Goal: Check status: Check status

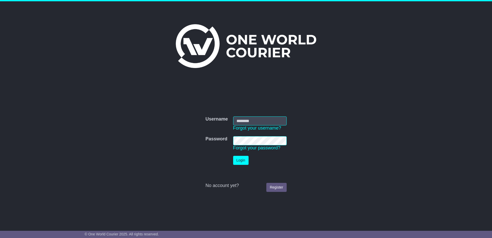
type input "**********"
click at [237, 164] on button "Login" at bounding box center [240, 160] width 15 height 9
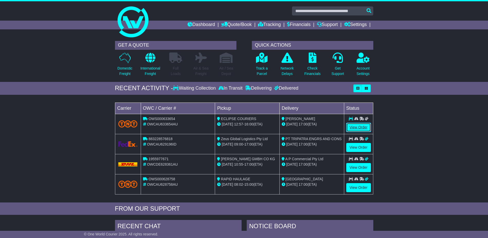
click at [356, 125] on link "View Order" at bounding box center [358, 127] width 25 height 9
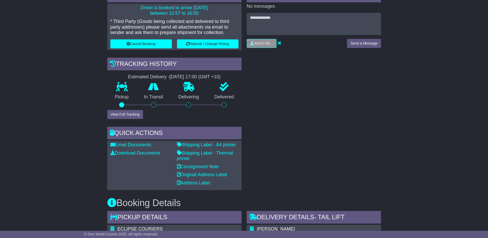
scroll to position [129, 0]
